Goal: Information Seeking & Learning: Learn about a topic

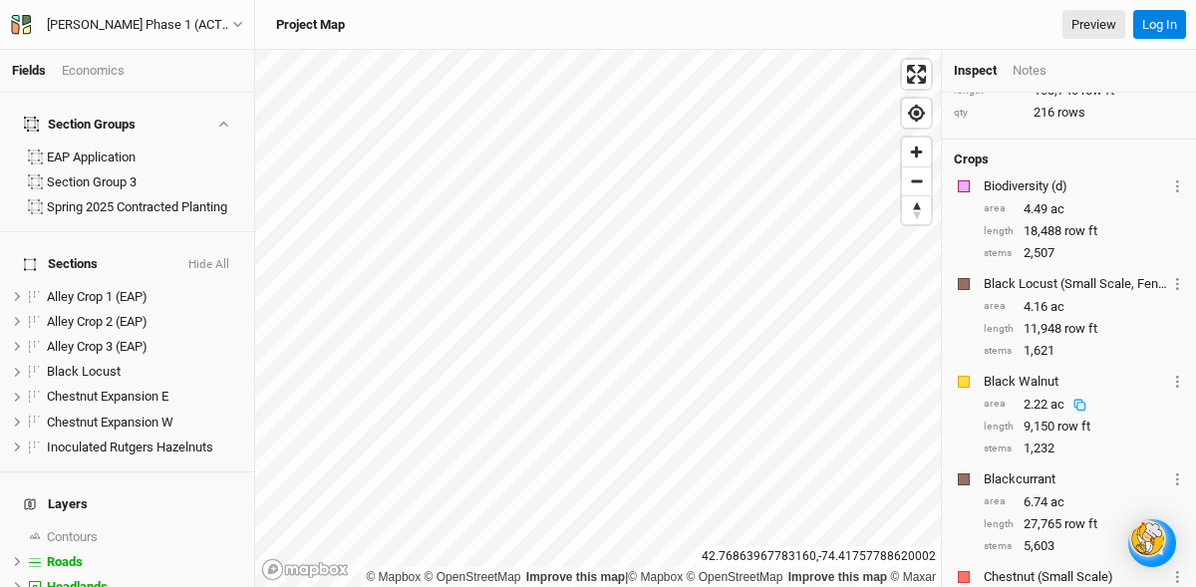
scroll to position [185, 0]
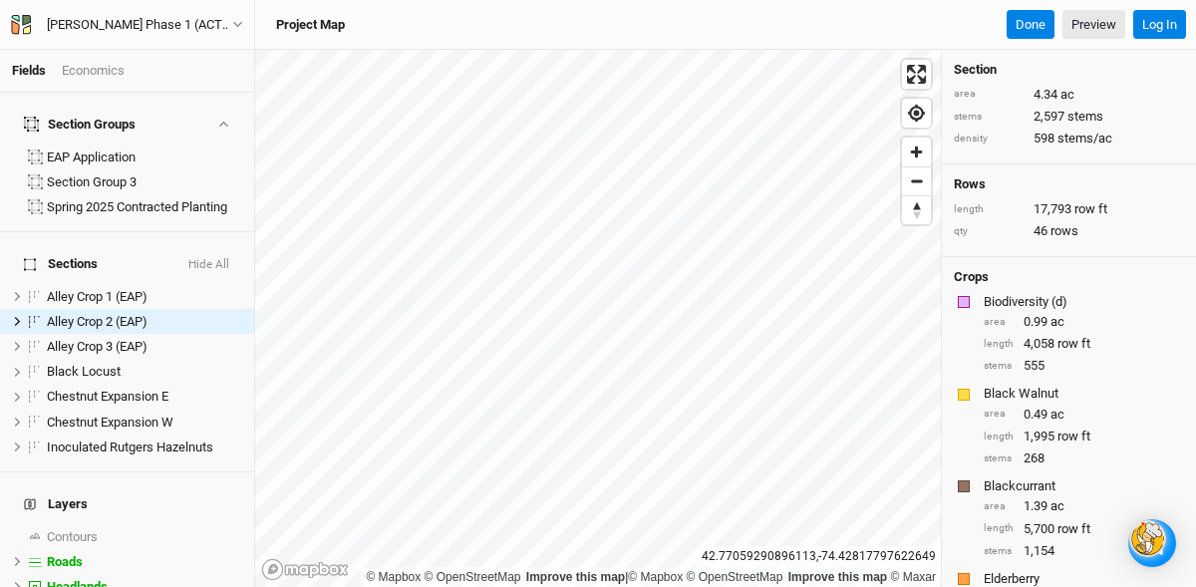
click at [85, 71] on div "Economics" at bounding box center [93, 71] width 63 height 18
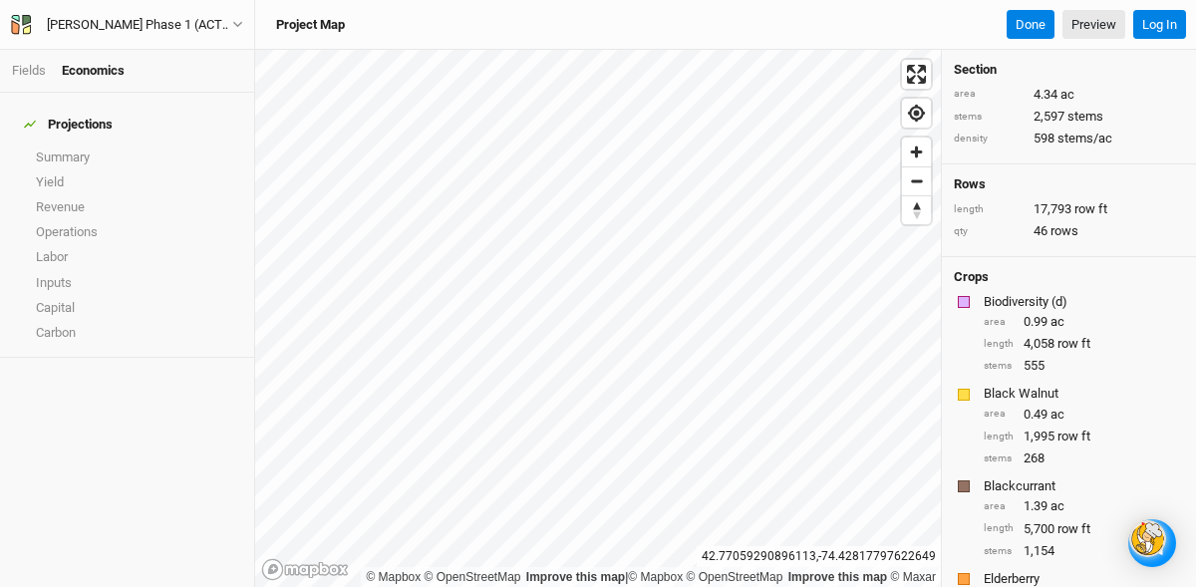
click at [85, 71] on div "Economics" at bounding box center [93, 71] width 63 height 18
click at [50, 194] on link "Revenue" at bounding box center [127, 206] width 254 height 25
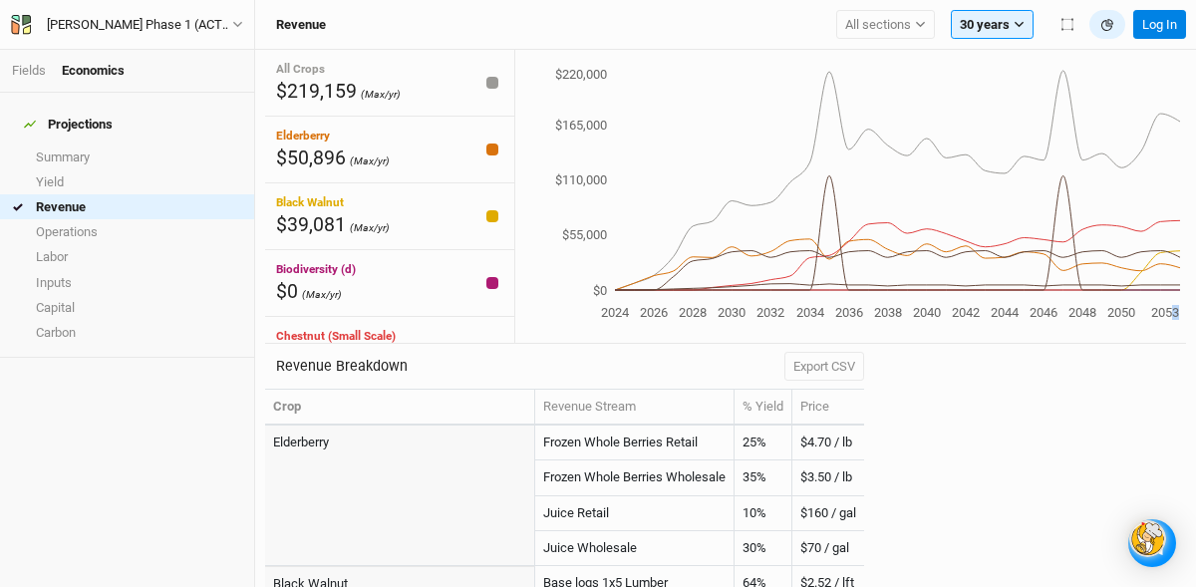
drag, startPoint x: 1172, startPoint y: 253, endPoint x: 1185, endPoint y: 249, distance: 13.6
click at [1185, 249] on div "2024 2026 2028 2030 2032 2034 2036 2038 2040 2042 2044 2046 2048 2050 2053 $0 $…" at bounding box center [850, 197] width 672 height 294
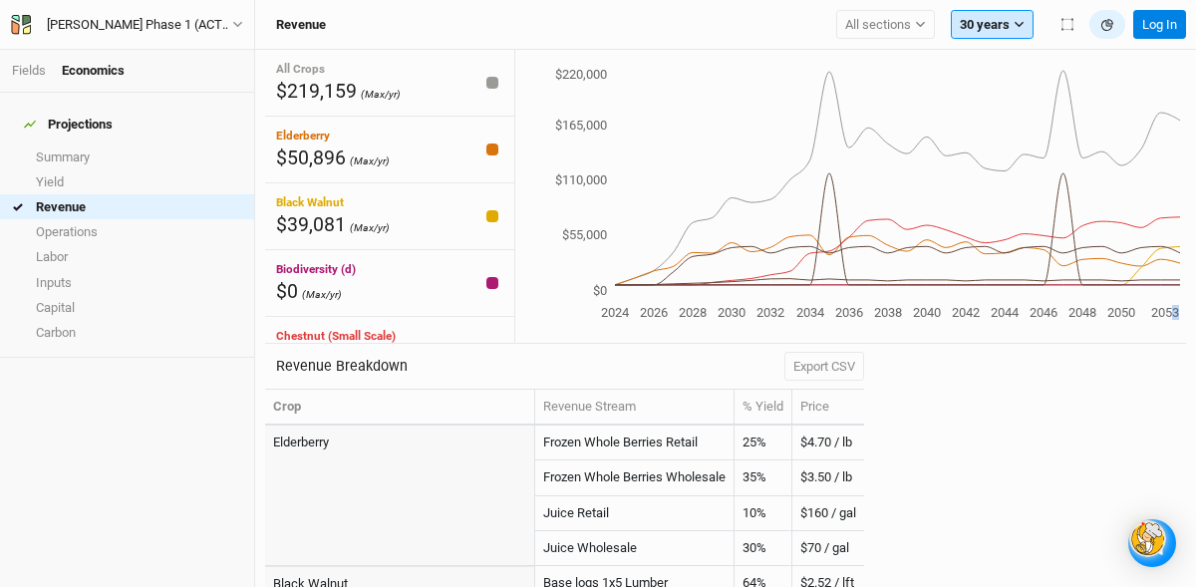
click at [1018, 18] on button "30 years" at bounding box center [992, 25] width 83 height 30
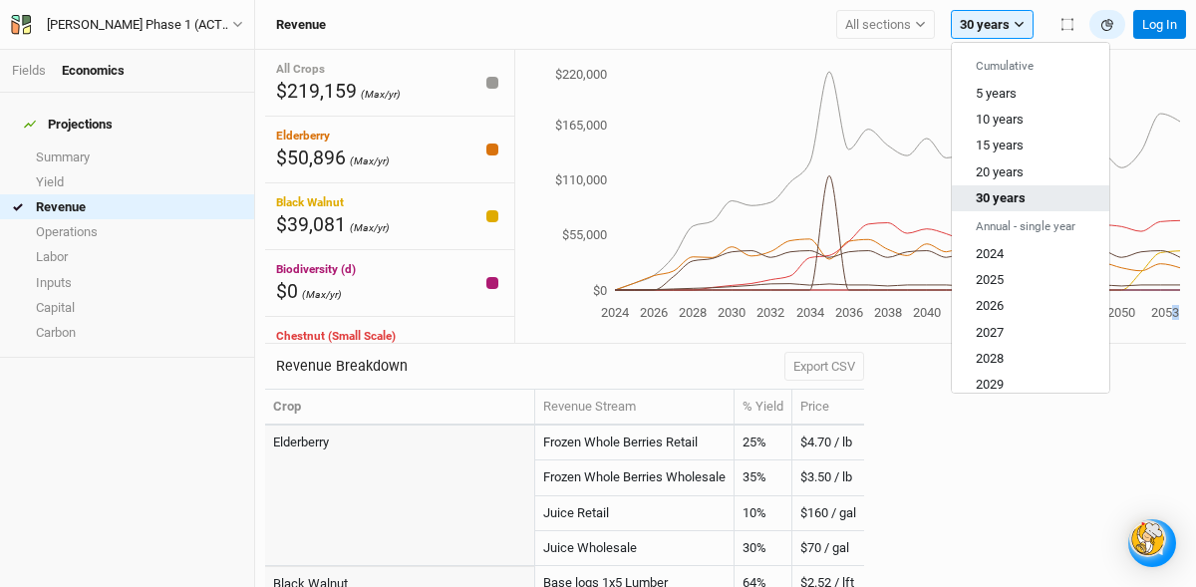
click at [1021, 192] on span "30 years" at bounding box center [1001, 197] width 50 height 15
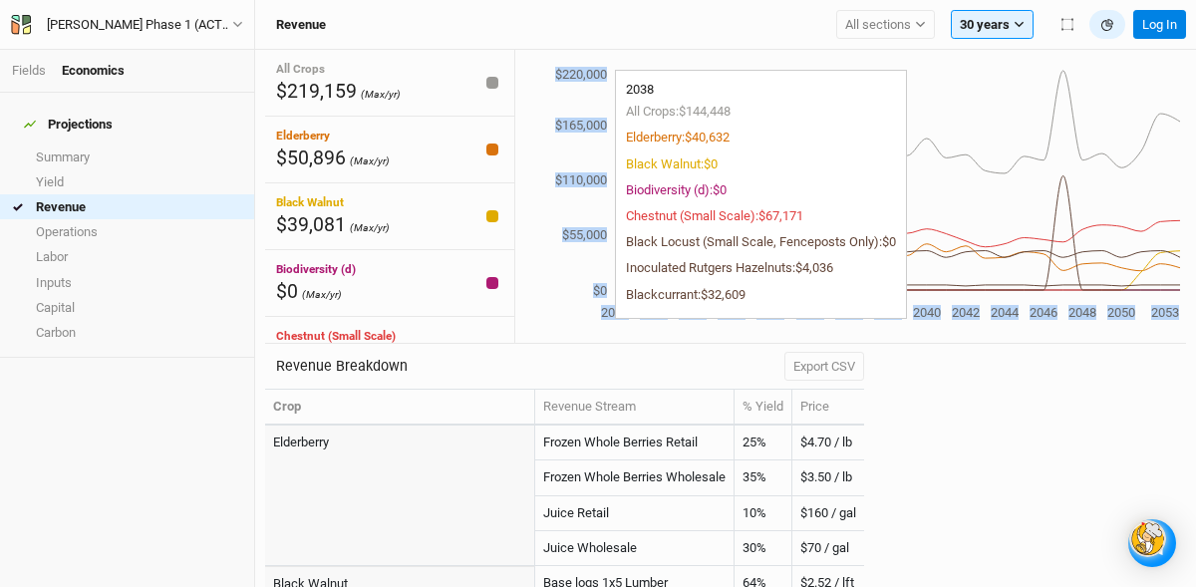
drag, startPoint x: 924, startPoint y: 243, endPoint x: 892, endPoint y: 244, distance: 31.9
click at [934, 196] on icon "2024 2026 2028 2030 2032 2034 2036 2038 2040 2042 2044 2046 2048 2050 2053 $0 $…" at bounding box center [847, 195] width 665 height 260
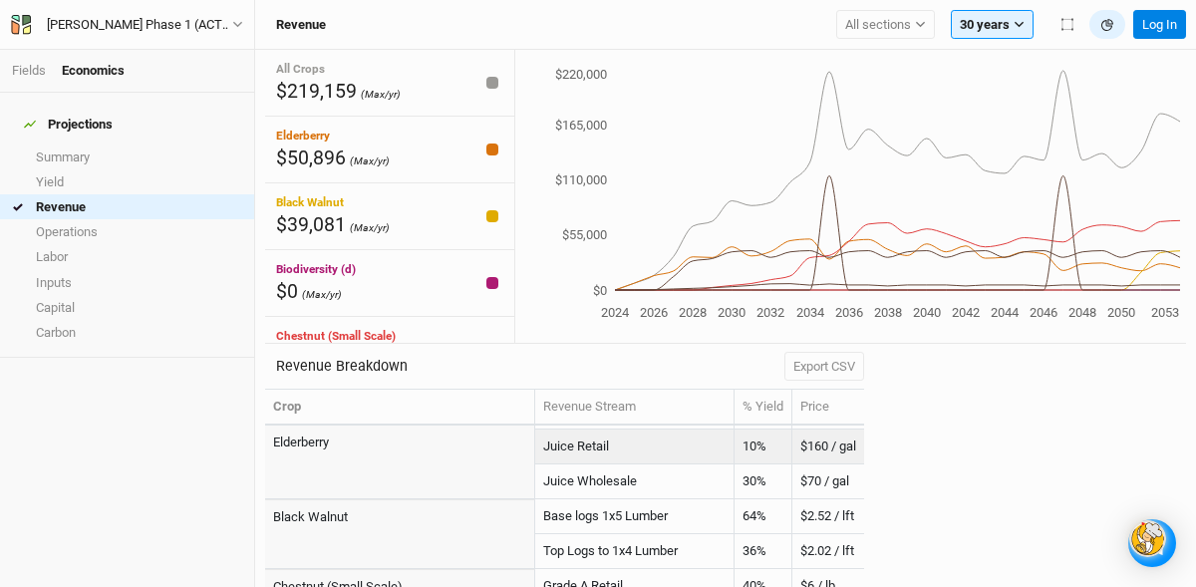
scroll to position [69, 0]
click at [674, 437] on td "Juice Retail" at bounding box center [634, 445] width 199 height 35
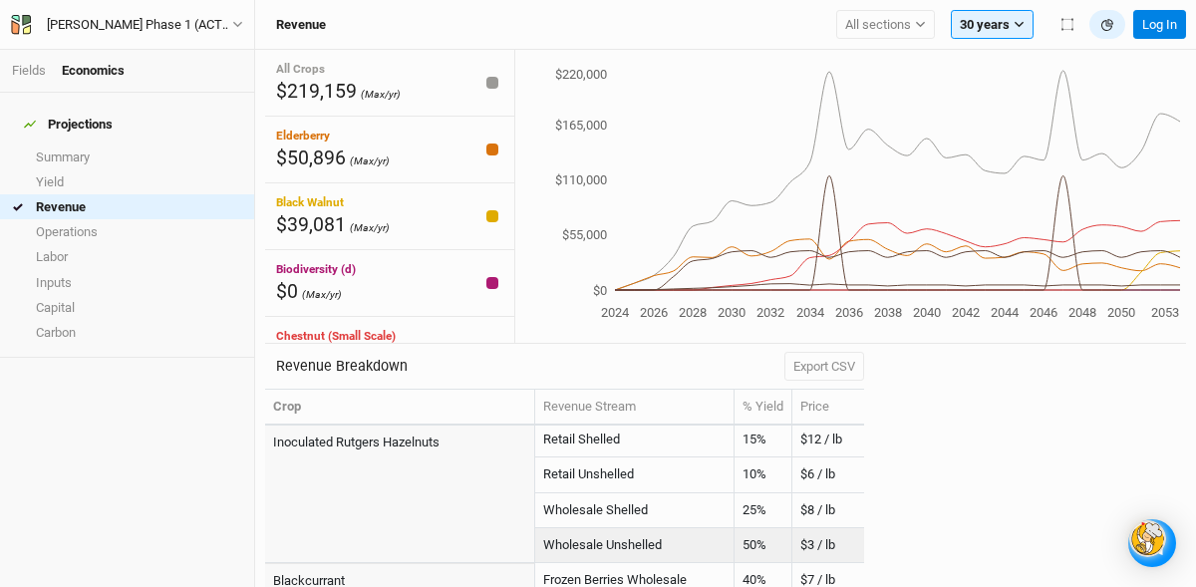
scroll to position [424, 0]
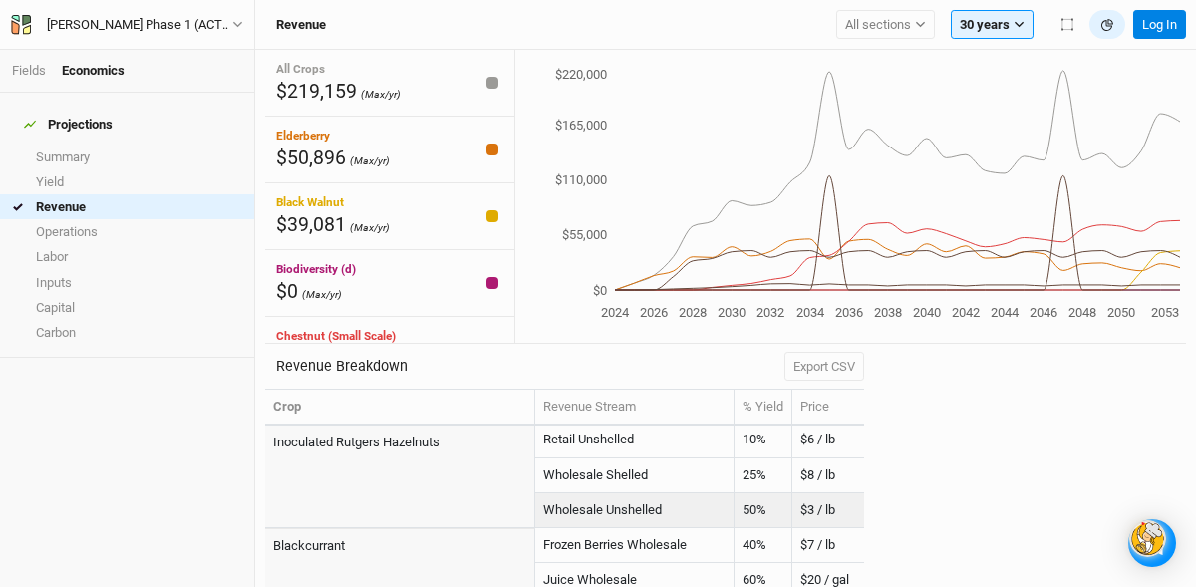
click at [675, 525] on td "Wholesale Unshelled" at bounding box center [634, 510] width 199 height 35
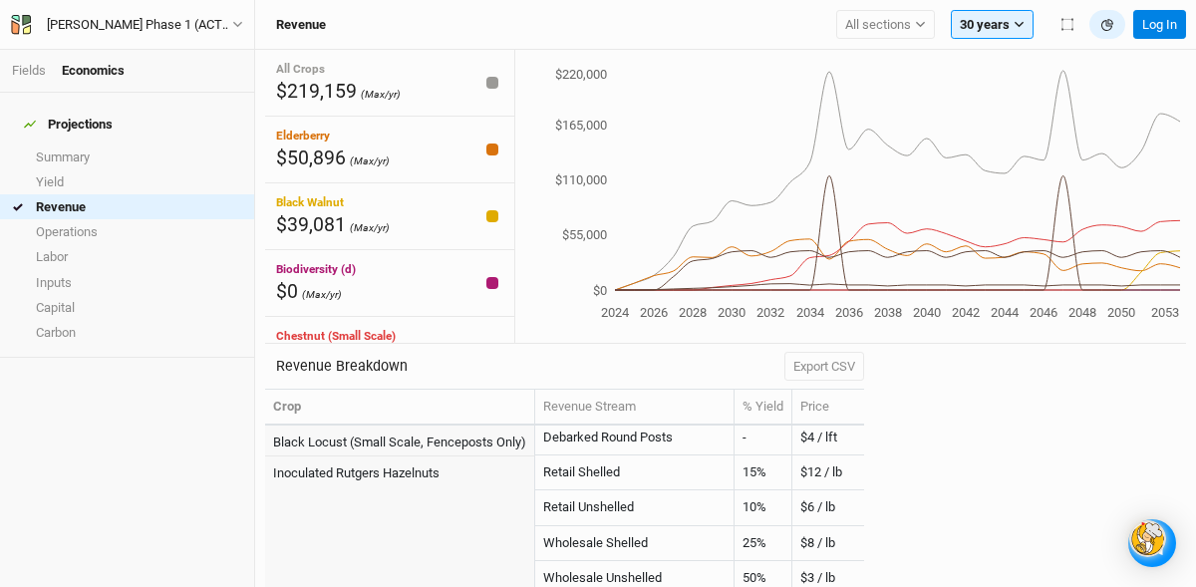
scroll to position [0, 0]
